Goal: Information Seeking & Learning: Learn about a topic

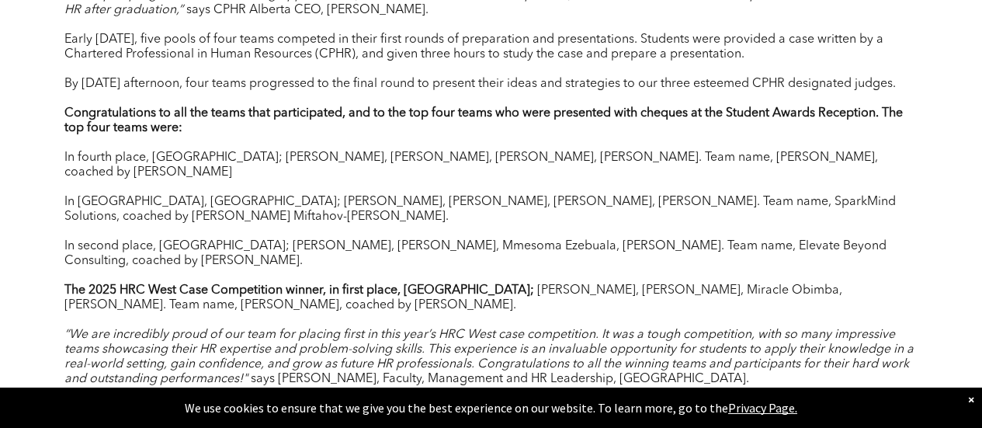
scroll to position [1630, 0]
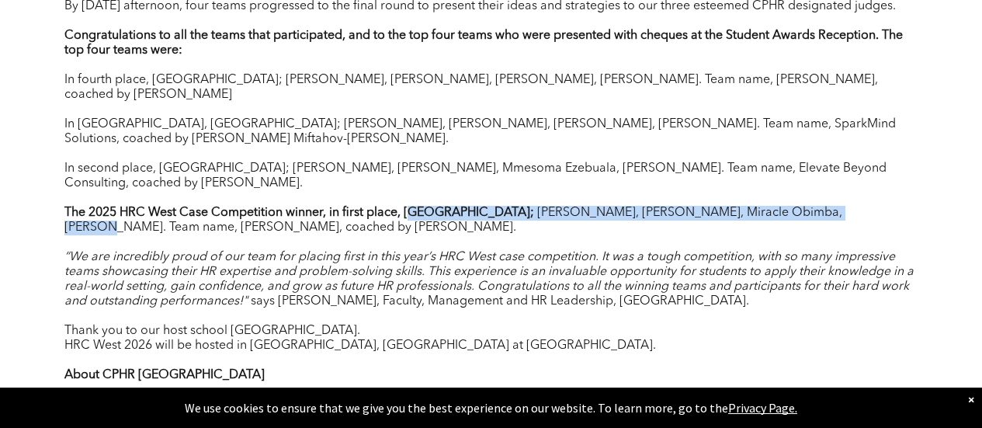
drag, startPoint x: 413, startPoint y: 151, endPoint x: 826, endPoint y: 156, distance: 413.1
click at [826, 206] on p "The 2025 HRC West Case Competition winner, in first place, [GEOGRAPHIC_DATA]; […" at bounding box center [491, 221] width 854 height 30
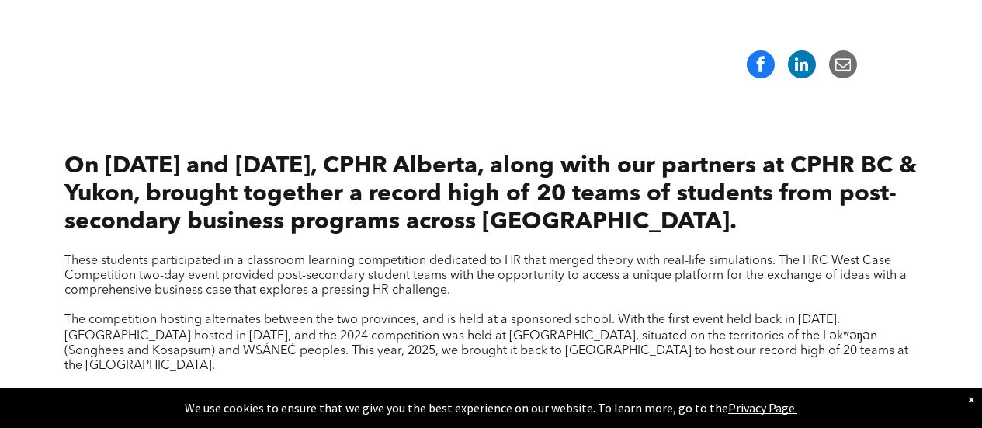
scroll to position [233, 0]
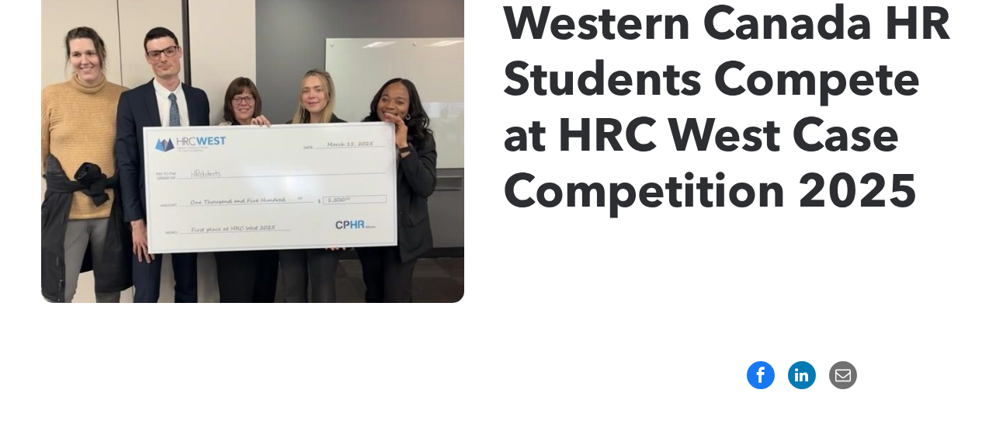
scroll to position [621, 0]
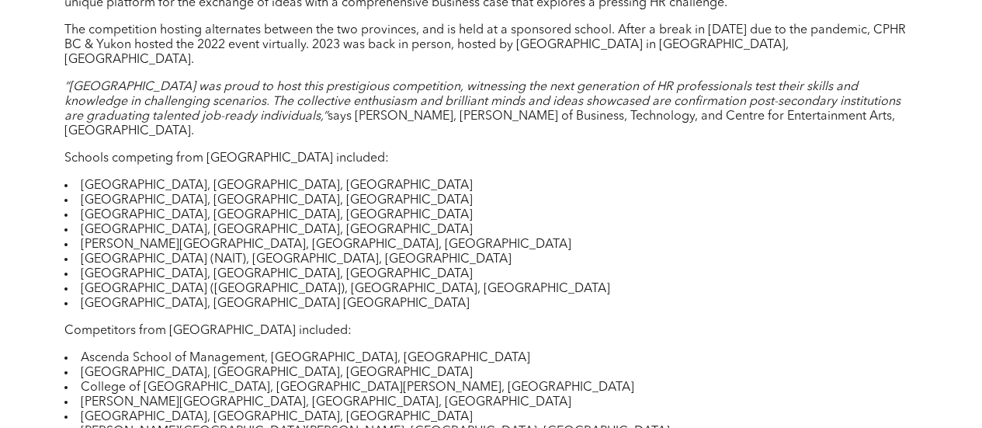
scroll to position [1009, 0]
